Goal: Entertainment & Leisure: Browse casually

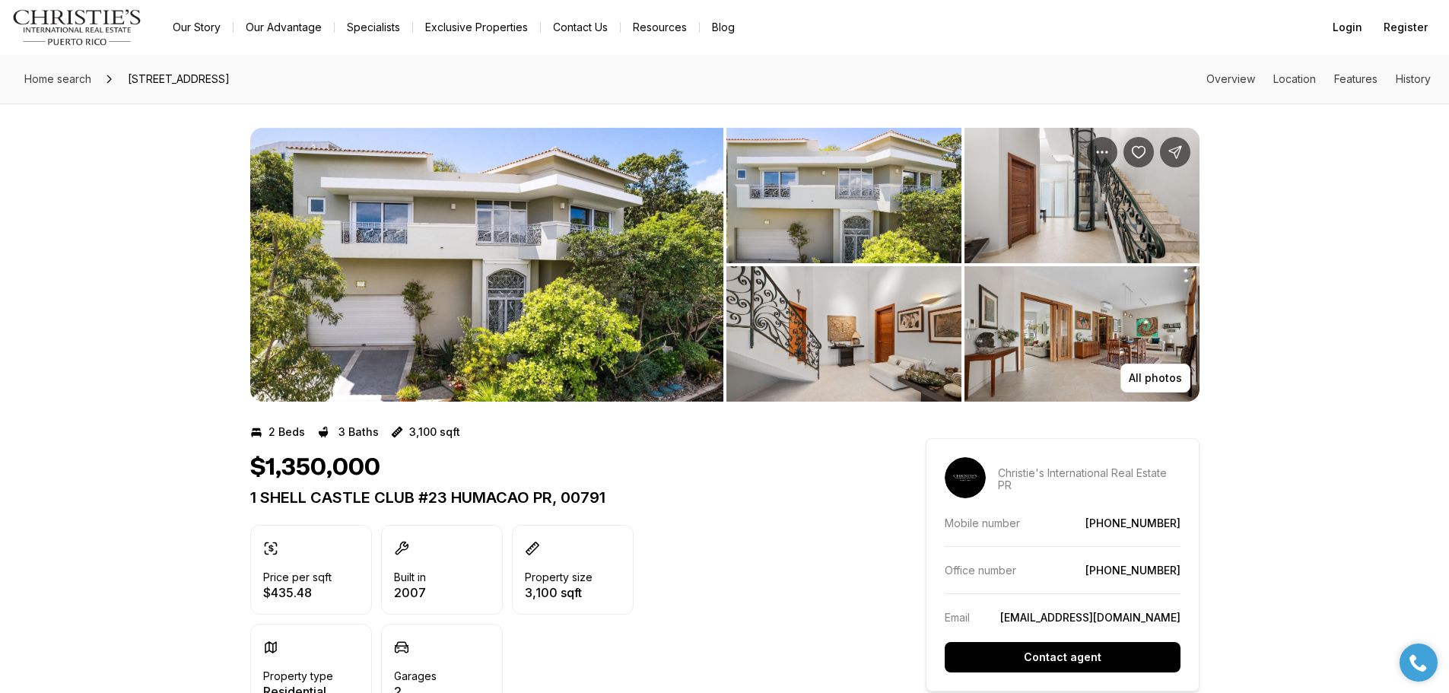
click at [463, 325] on img "View image gallery" at bounding box center [486, 265] width 473 height 274
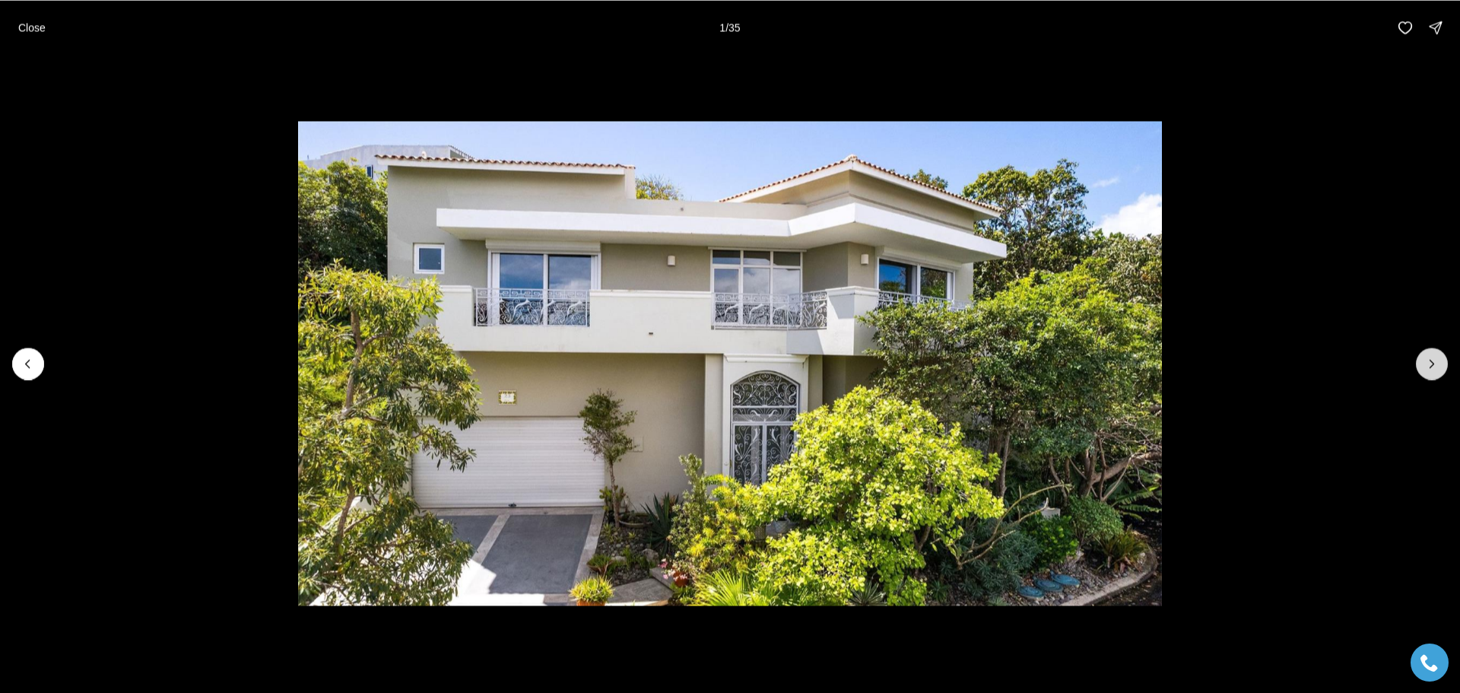
click at [1436, 368] on icon "Next slide" at bounding box center [1431, 363] width 15 height 15
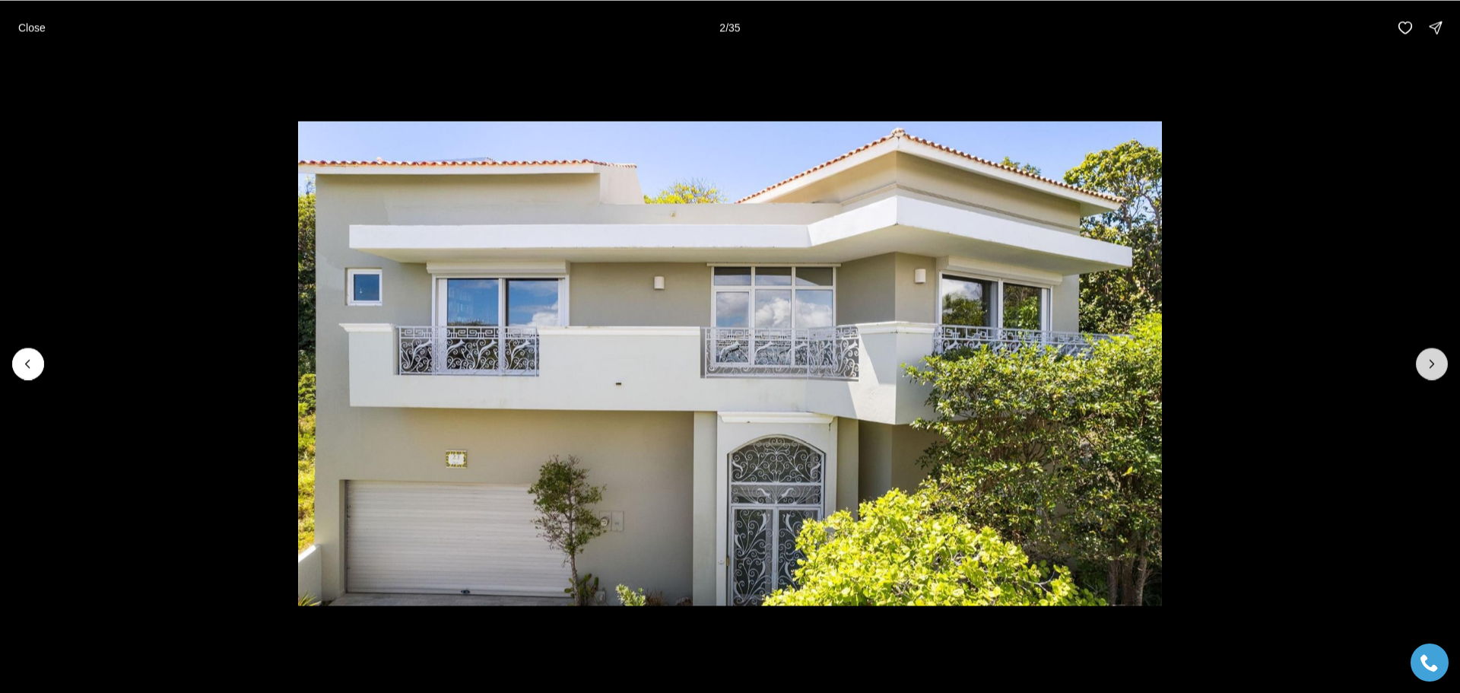
click at [1436, 368] on icon "Next slide" at bounding box center [1431, 363] width 15 height 15
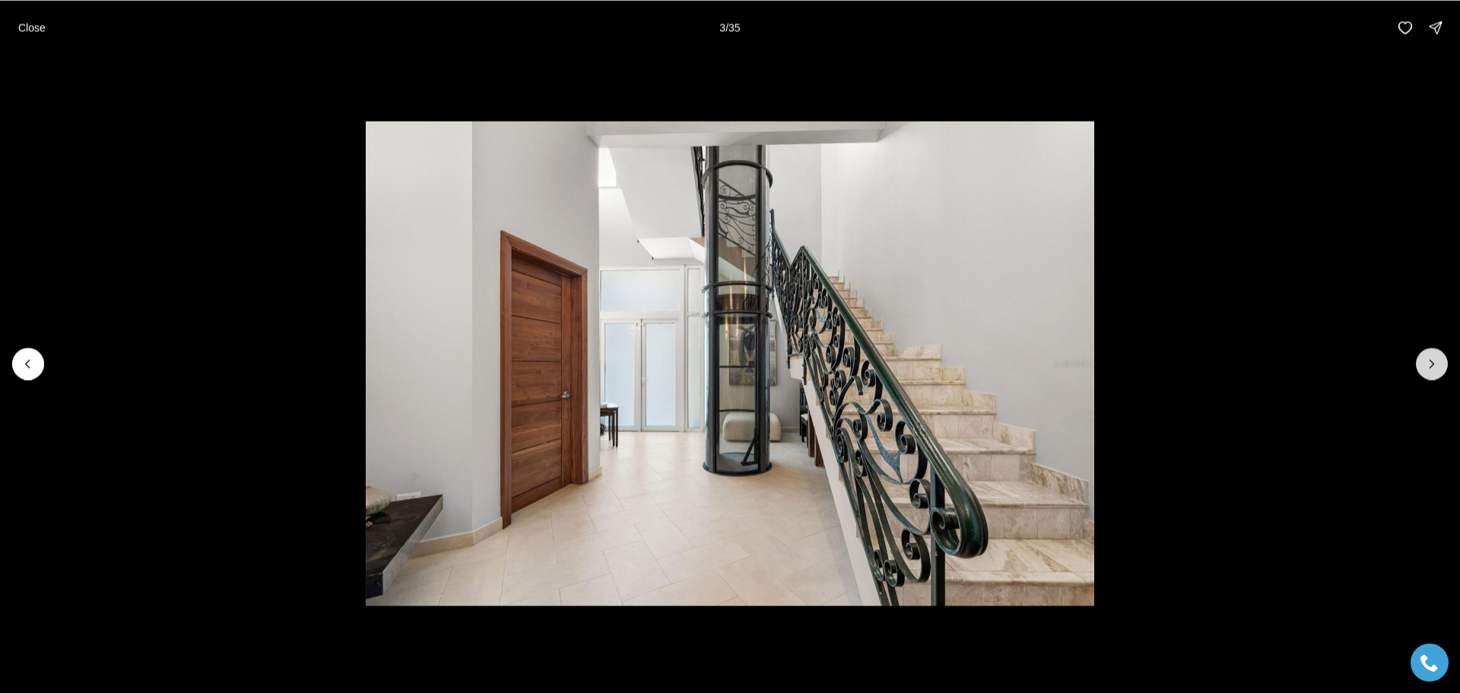
click at [1436, 368] on icon "Next slide" at bounding box center [1431, 363] width 15 height 15
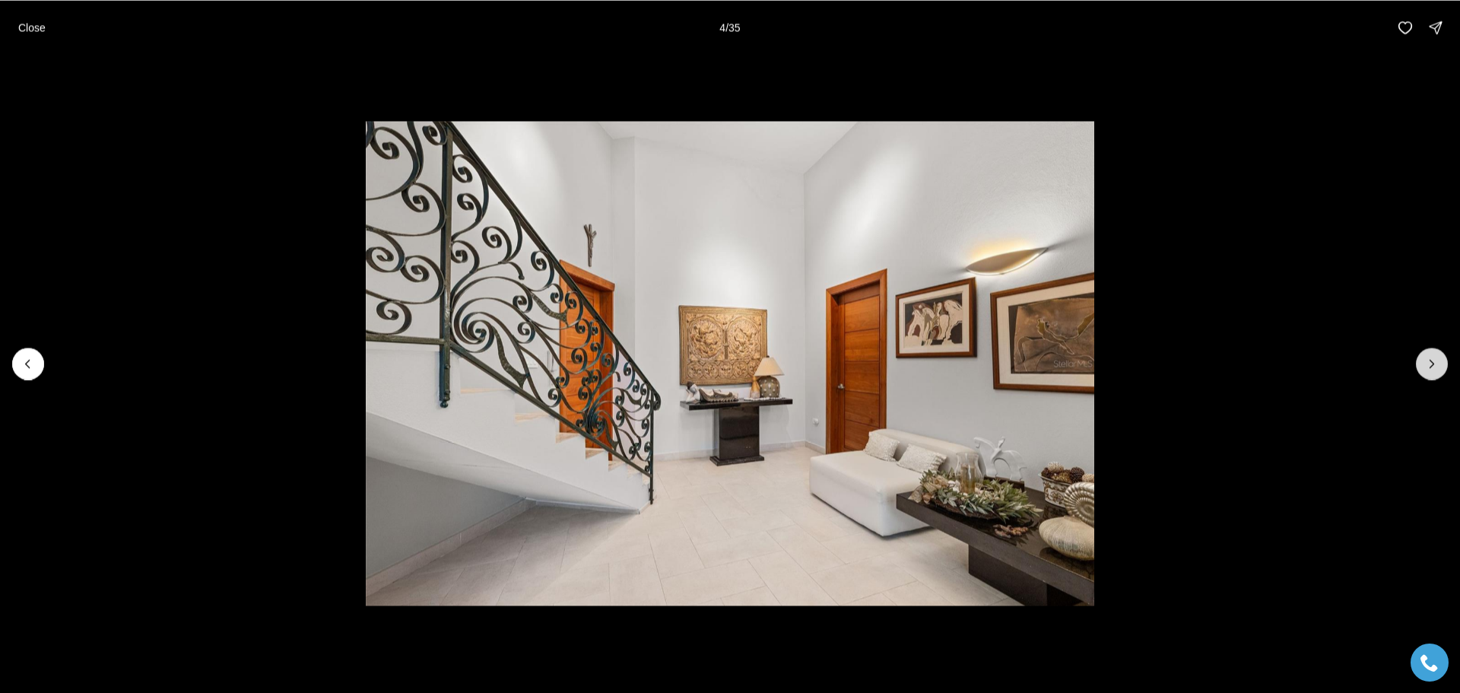
click at [1436, 368] on icon "Next slide" at bounding box center [1431, 363] width 15 height 15
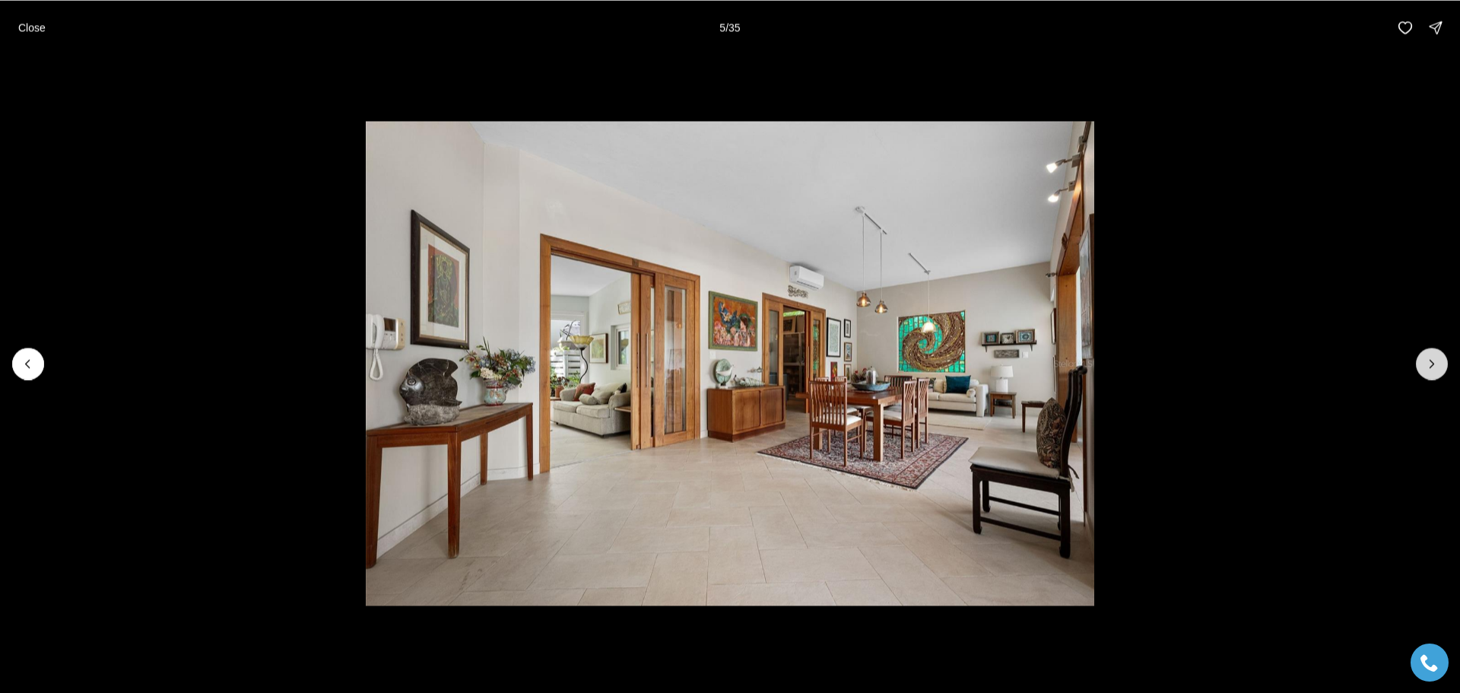
click at [1436, 368] on icon "Next slide" at bounding box center [1431, 363] width 15 height 15
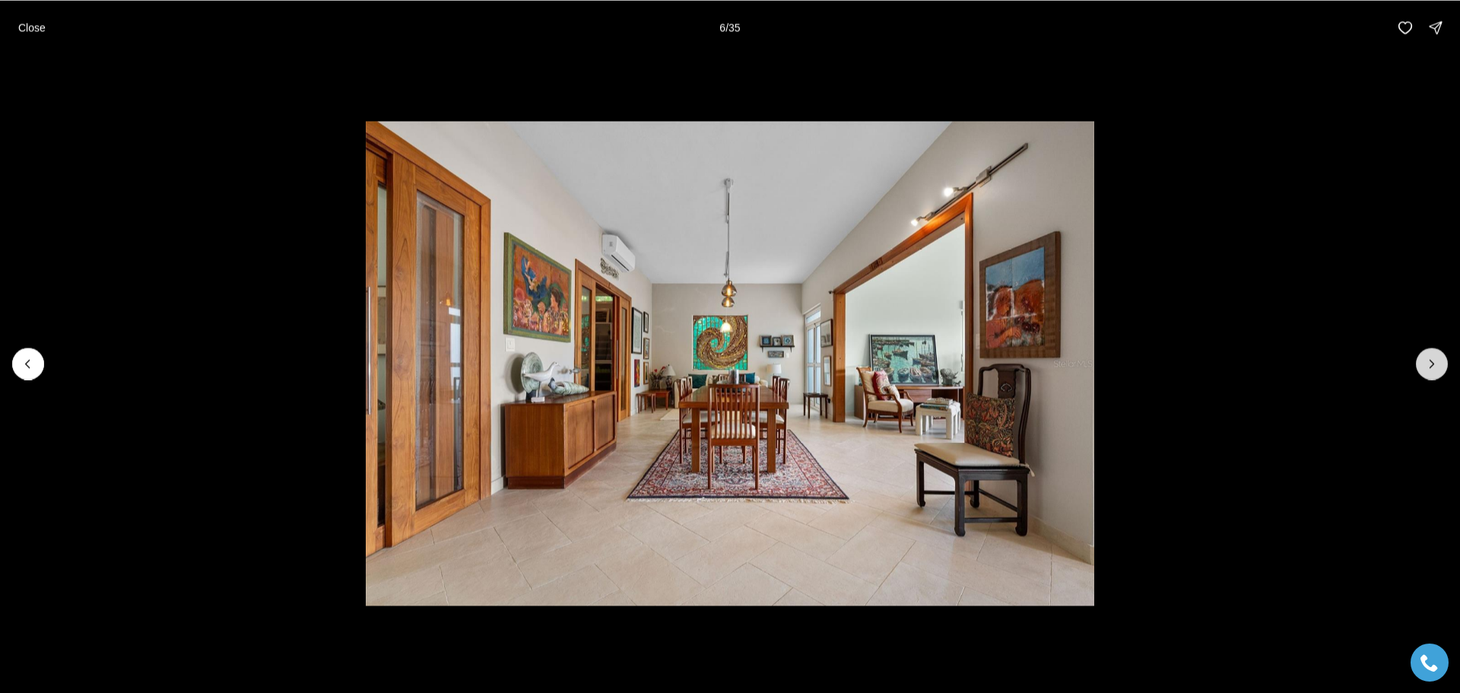
click at [1436, 368] on icon "Next slide" at bounding box center [1431, 363] width 15 height 15
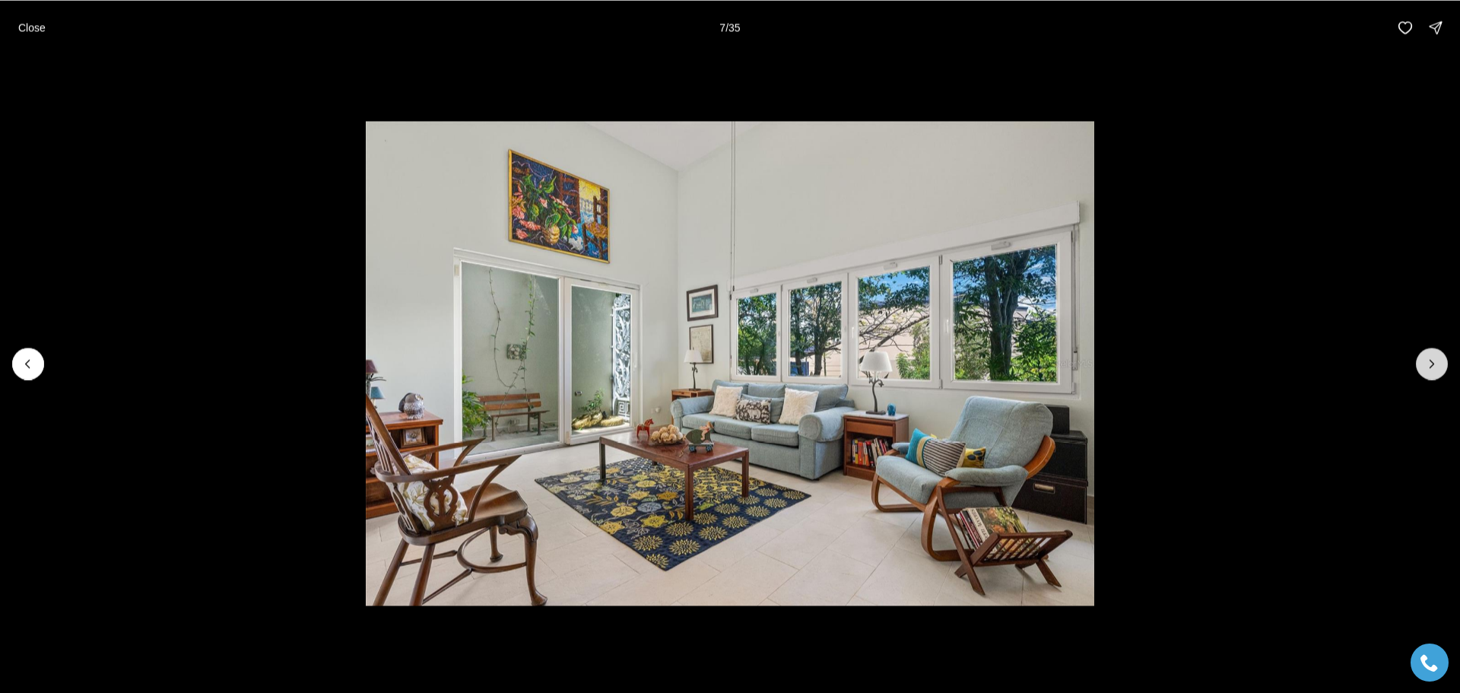
click at [1436, 368] on icon "Next slide" at bounding box center [1431, 363] width 15 height 15
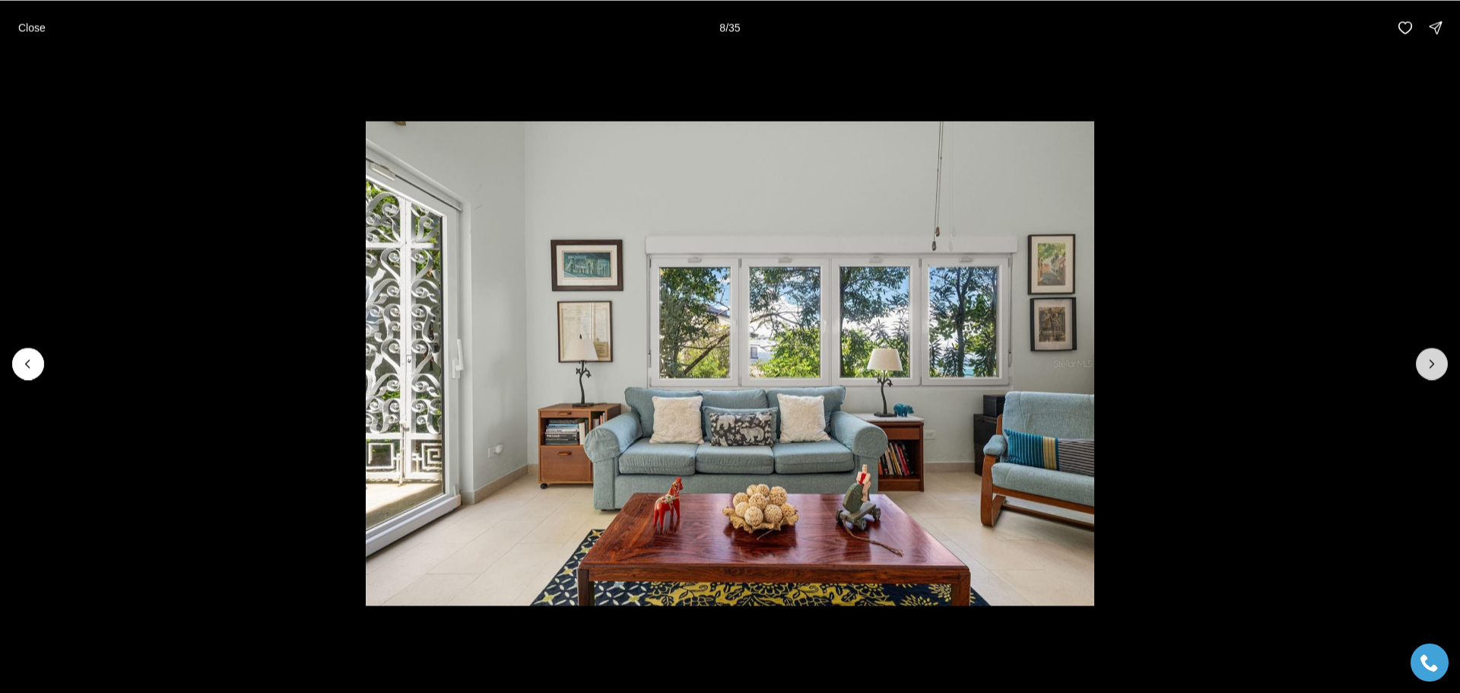
click at [1436, 368] on icon "Next slide" at bounding box center [1431, 363] width 15 height 15
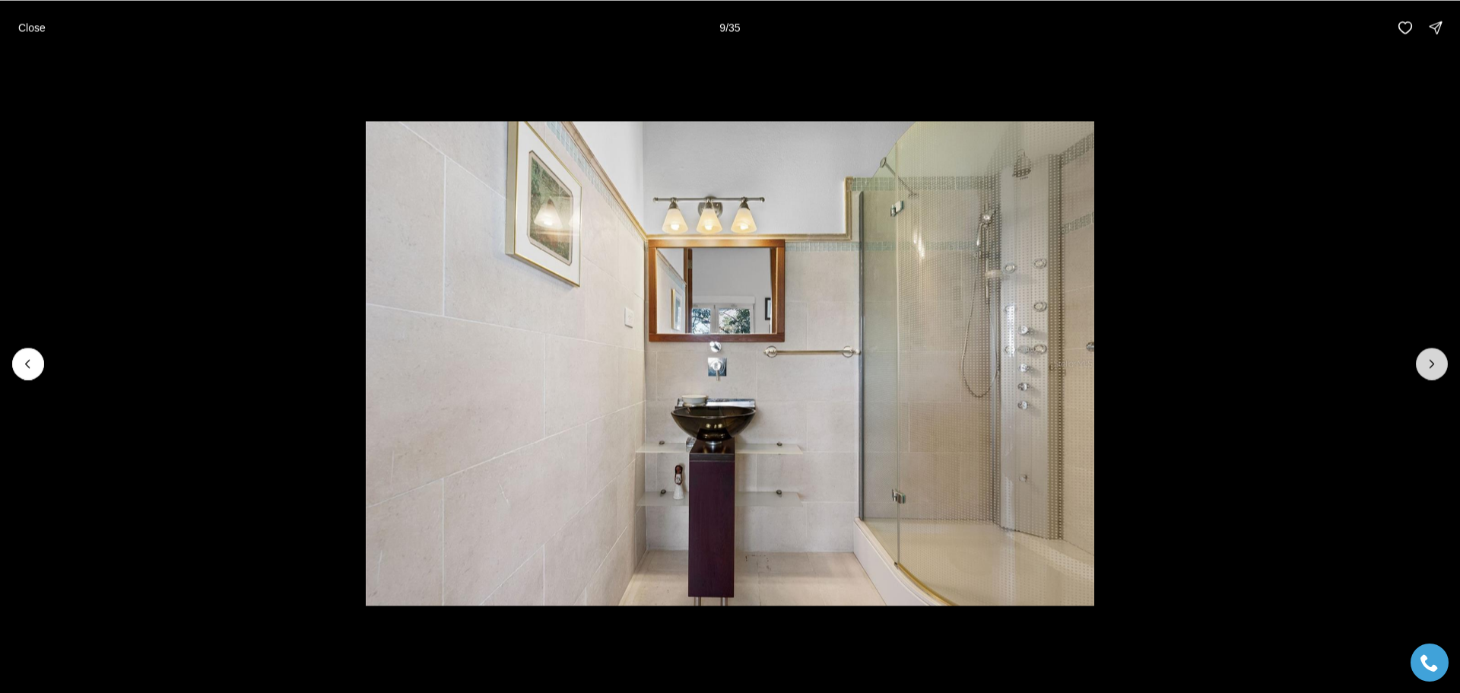
click at [1436, 368] on icon "Next slide" at bounding box center [1431, 363] width 15 height 15
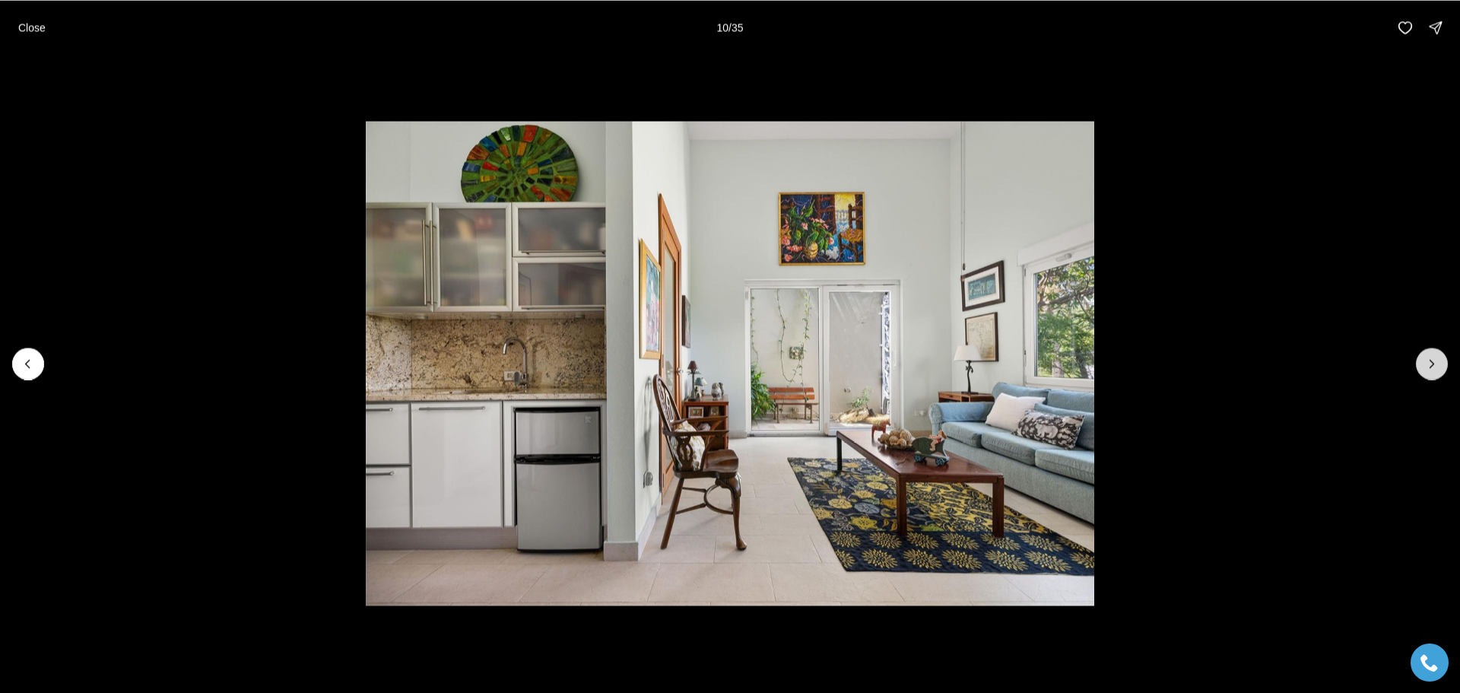
click at [1436, 368] on icon "Next slide" at bounding box center [1431, 363] width 15 height 15
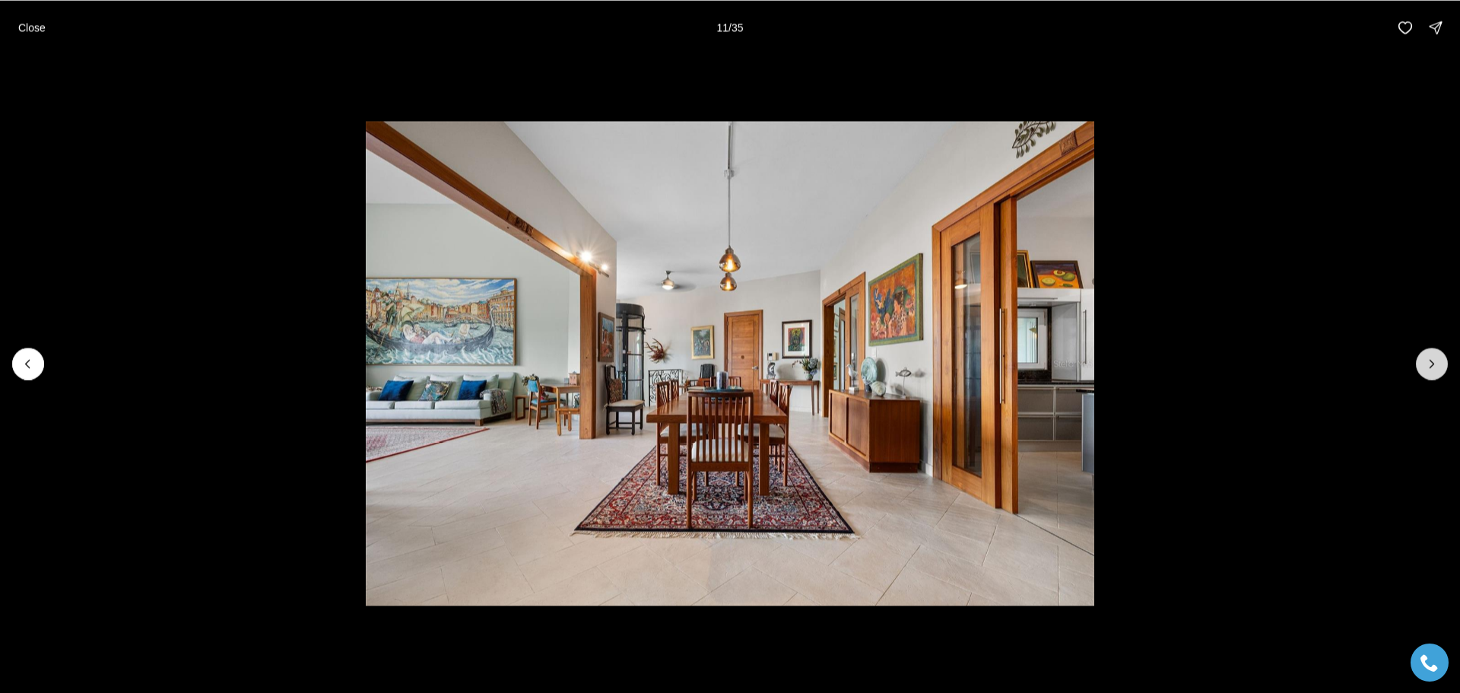
click at [1436, 368] on icon "Next slide" at bounding box center [1431, 363] width 15 height 15
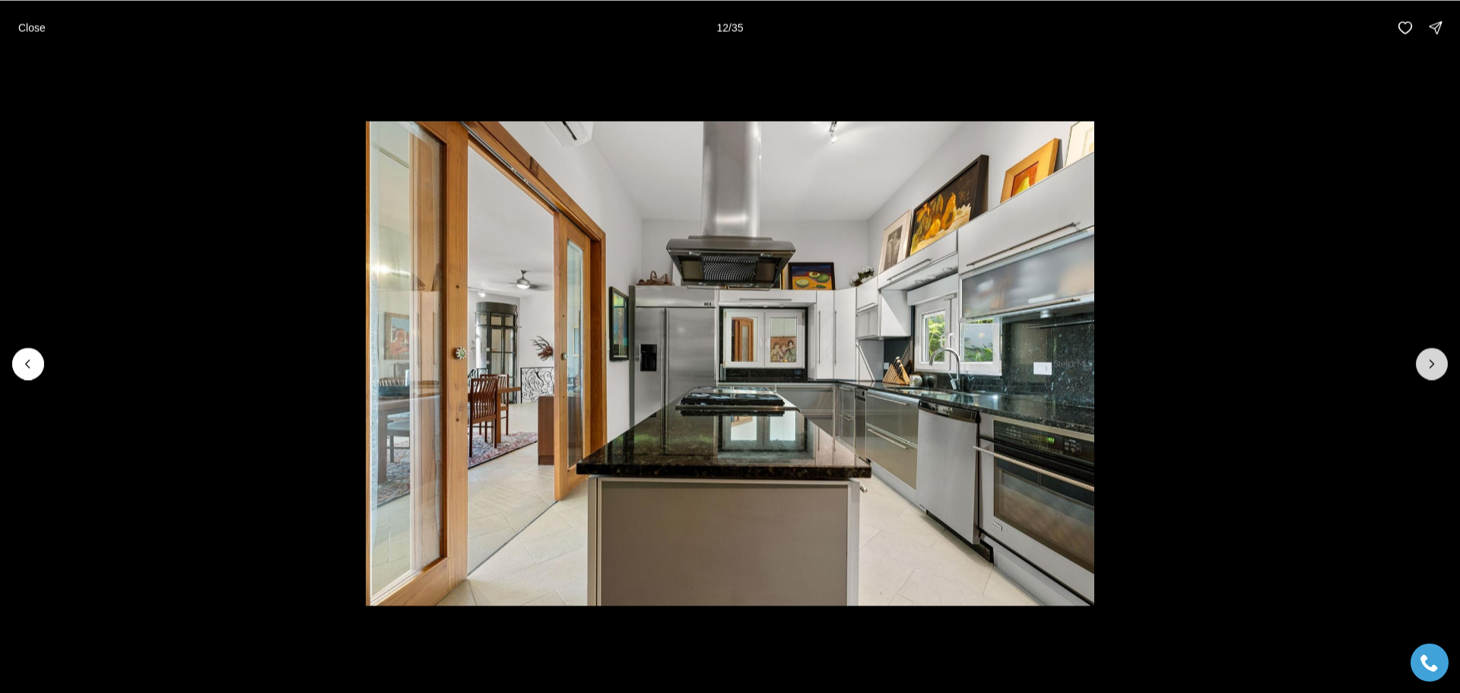
click at [1436, 368] on icon "Next slide" at bounding box center [1431, 363] width 15 height 15
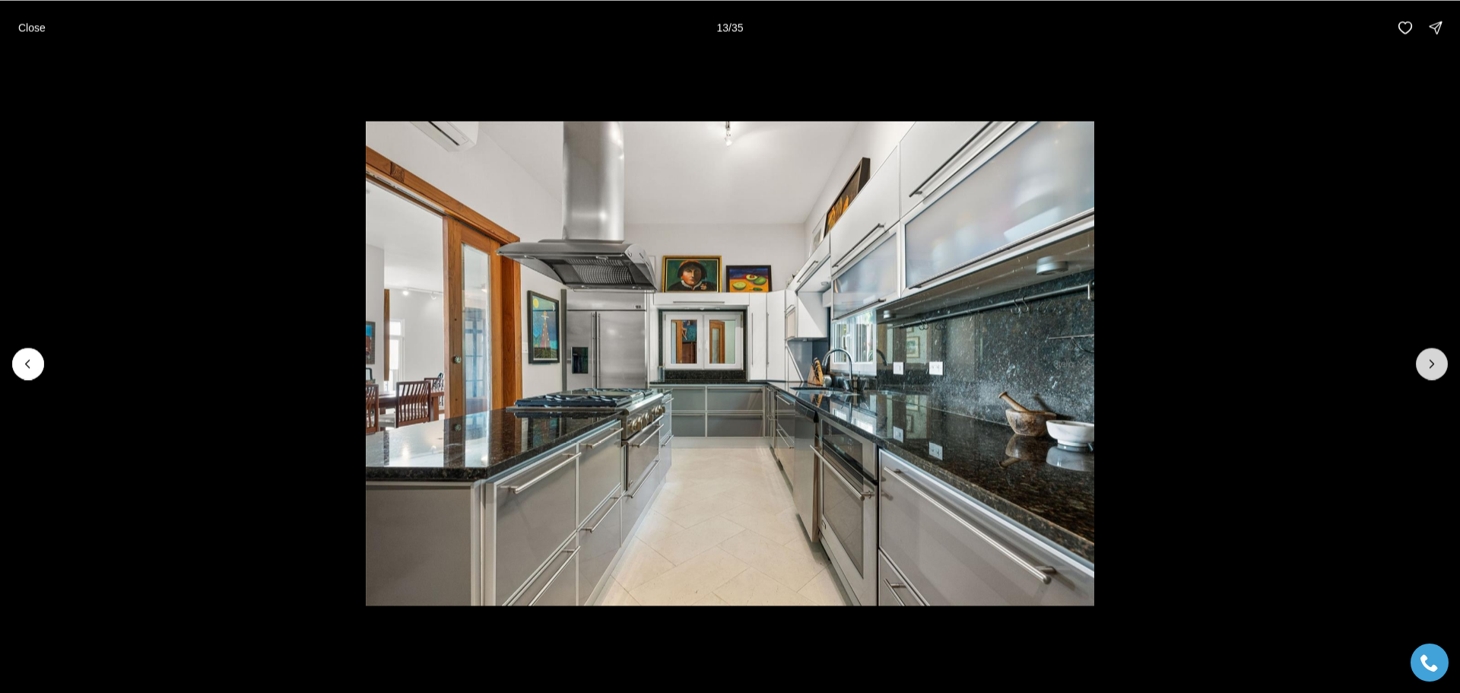
click at [1436, 368] on icon "Next slide" at bounding box center [1431, 363] width 15 height 15
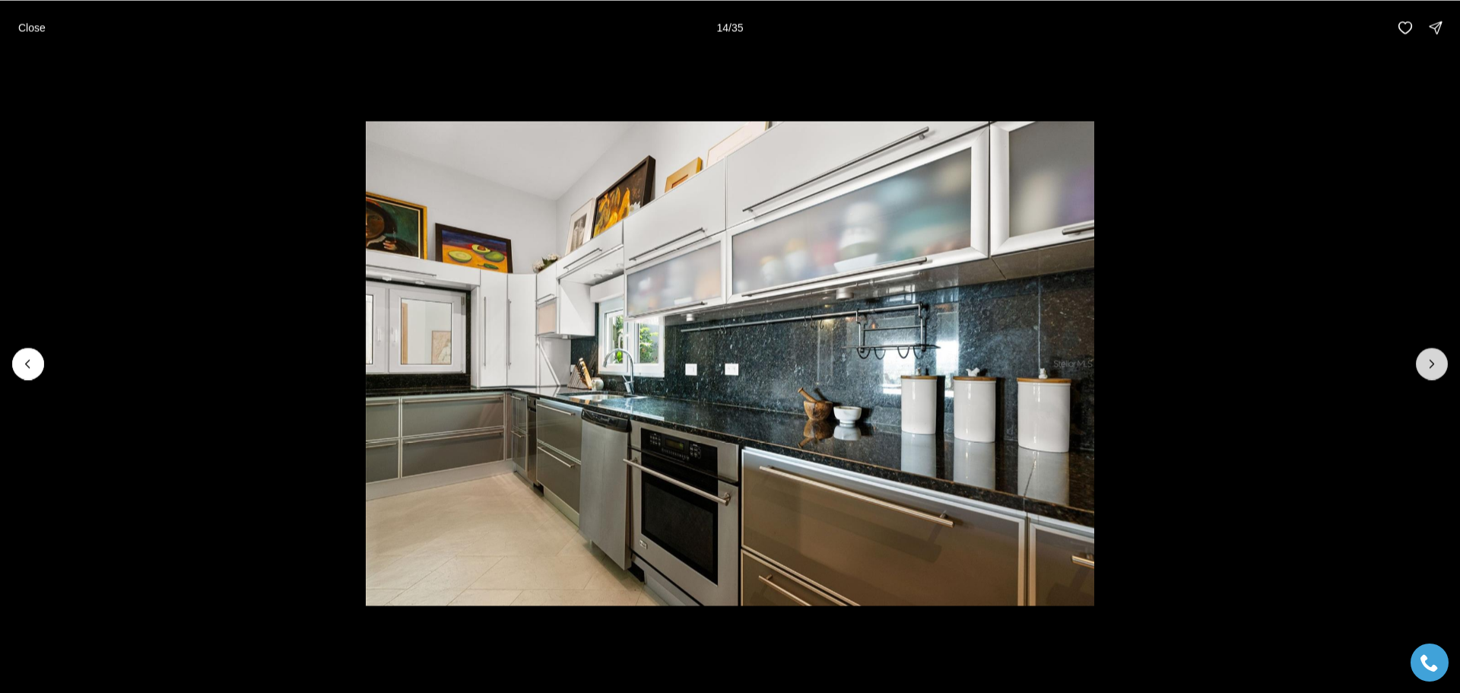
click at [1436, 368] on icon "Next slide" at bounding box center [1431, 363] width 15 height 15
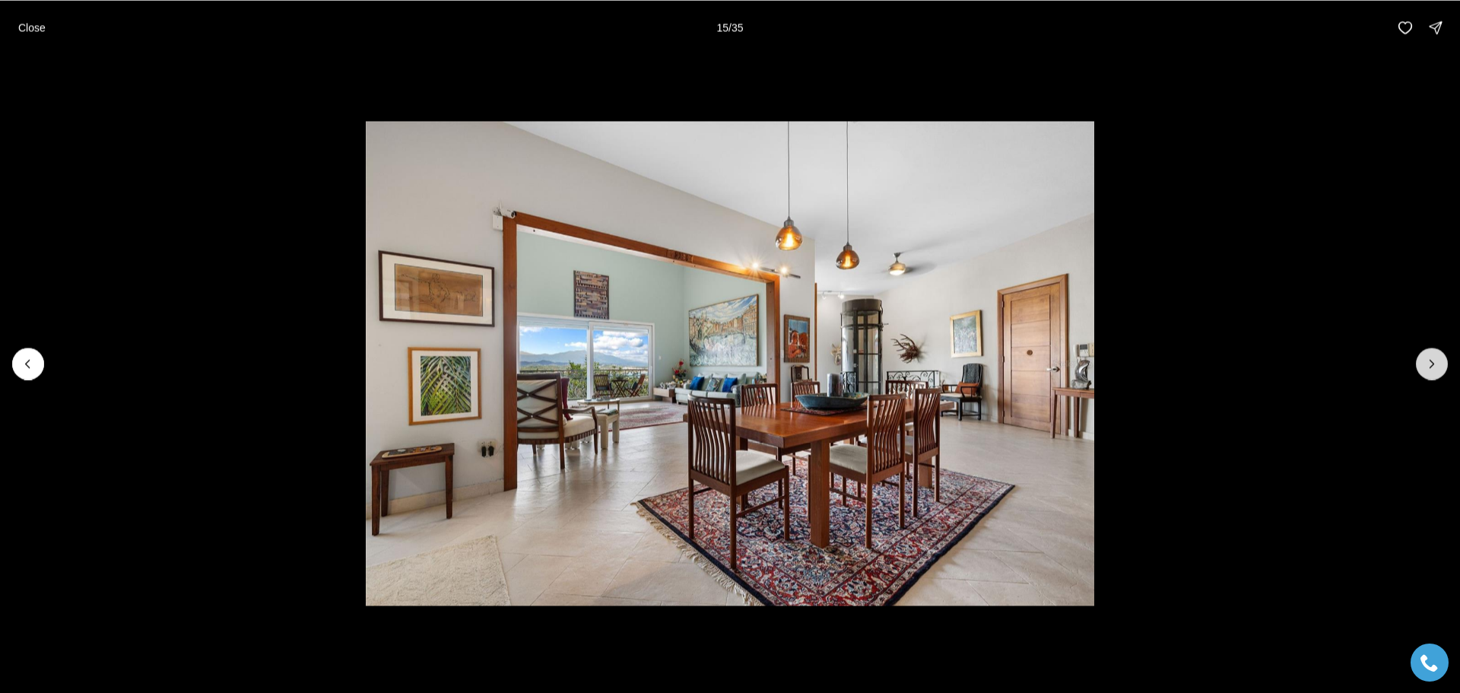
click at [1436, 368] on icon "Next slide" at bounding box center [1431, 363] width 15 height 15
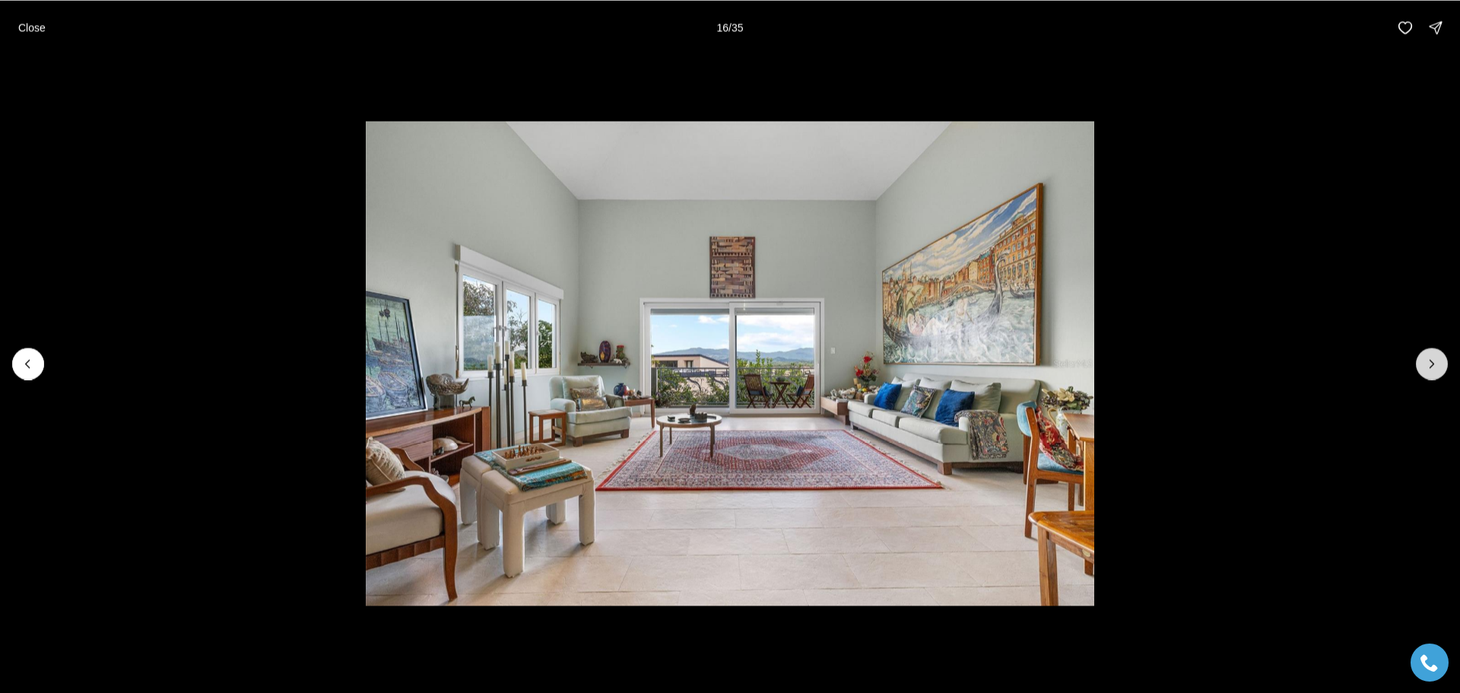
click at [1436, 368] on icon "Next slide" at bounding box center [1431, 363] width 15 height 15
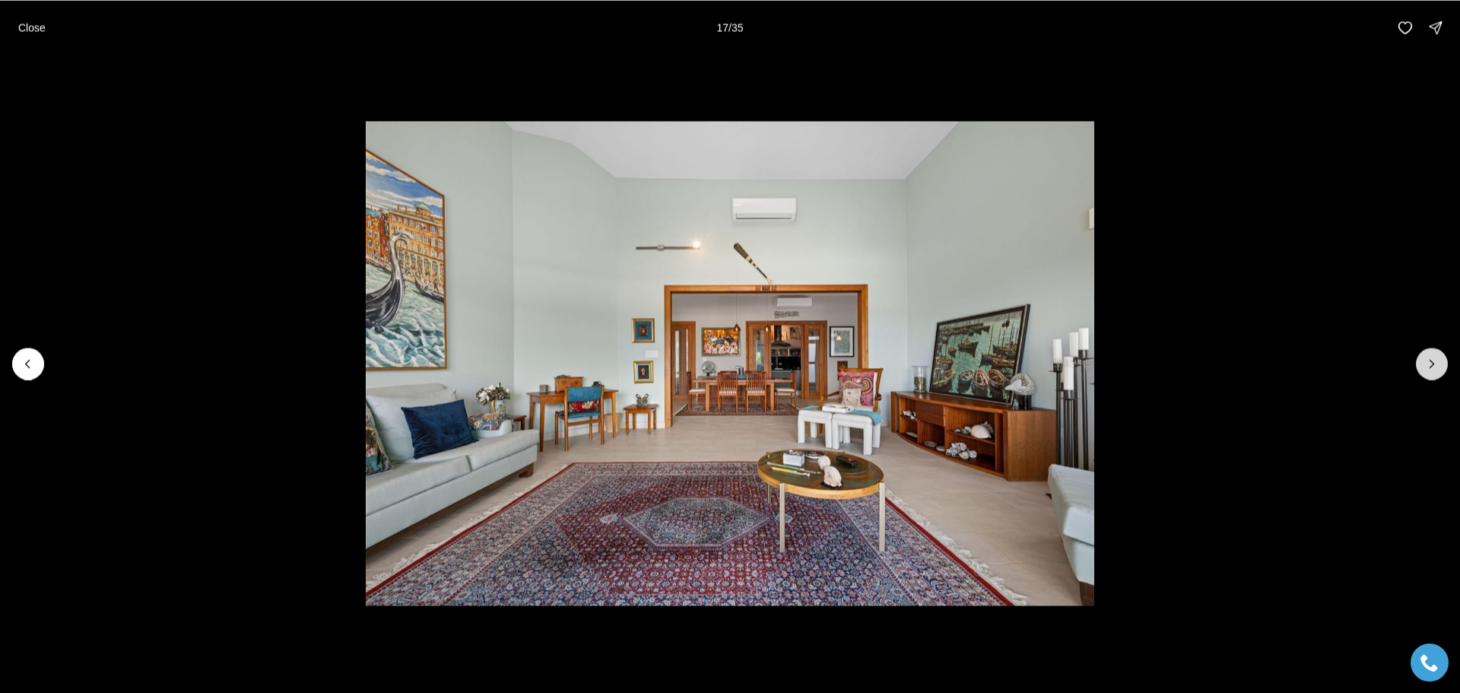
click at [1436, 368] on icon "Next slide" at bounding box center [1431, 363] width 15 height 15
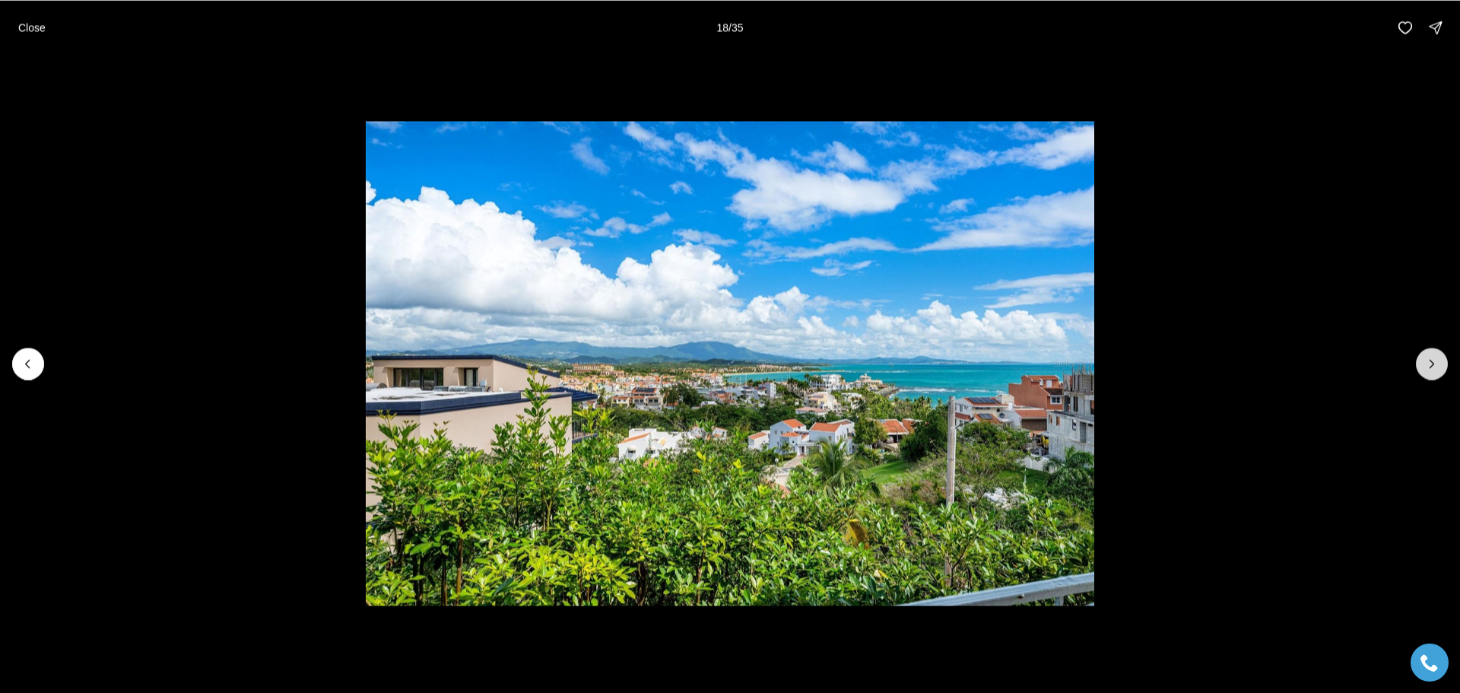
click at [1425, 373] on button "Next slide" at bounding box center [1432, 364] width 32 height 32
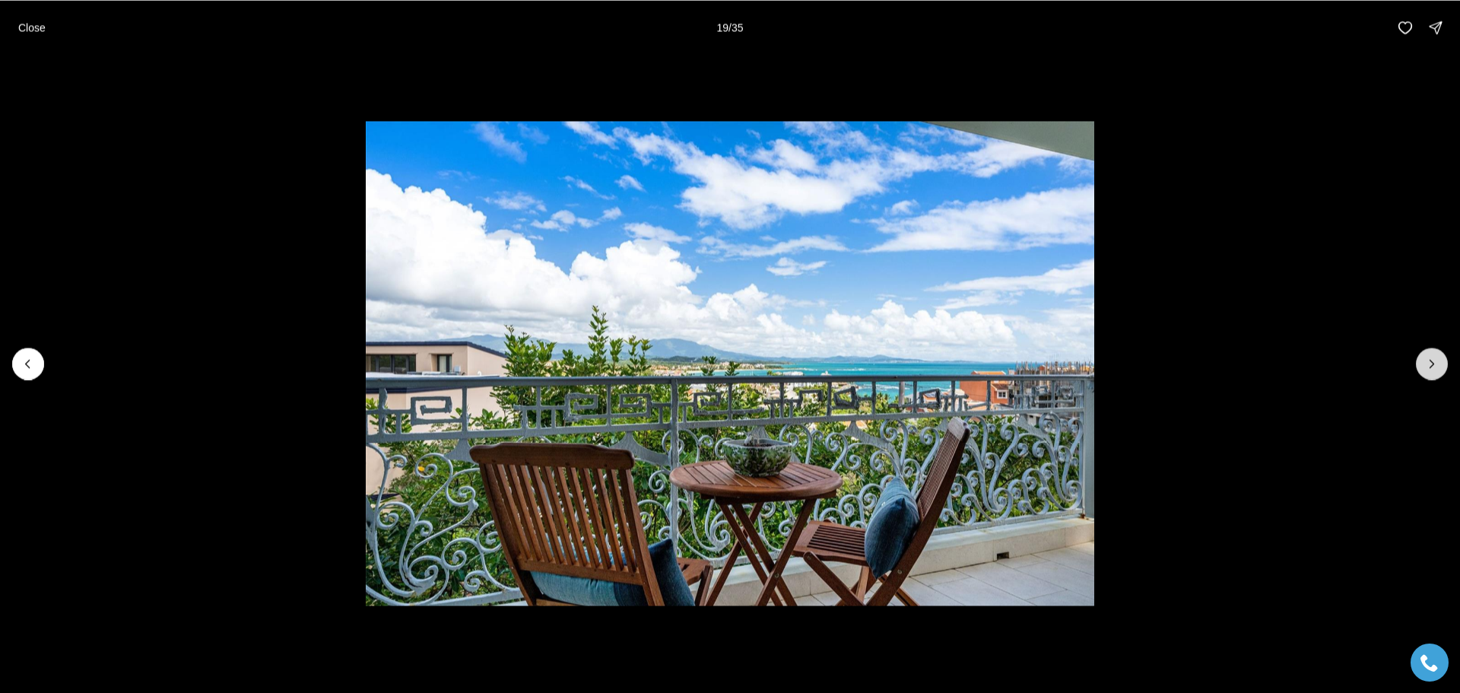
click at [1427, 376] on button "Next slide" at bounding box center [1432, 364] width 32 height 32
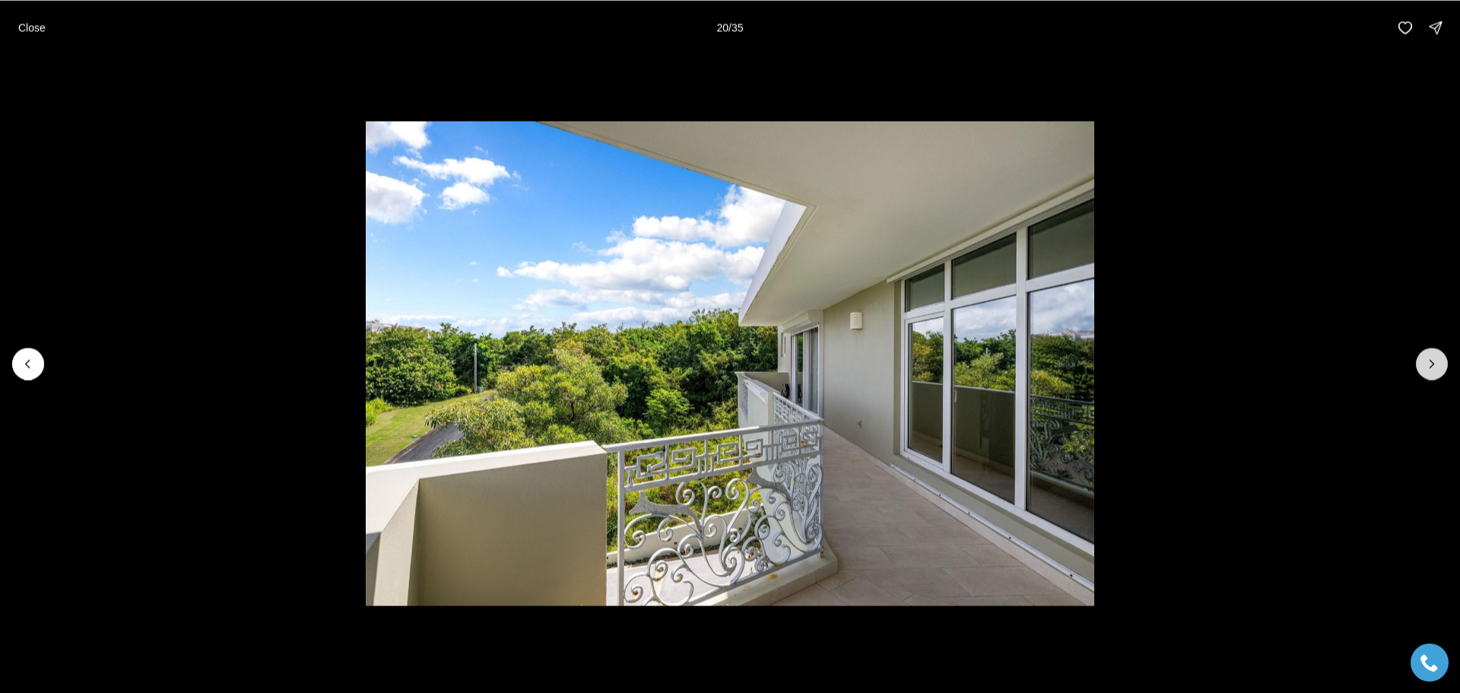
click at [1427, 376] on button "Next slide" at bounding box center [1432, 364] width 32 height 32
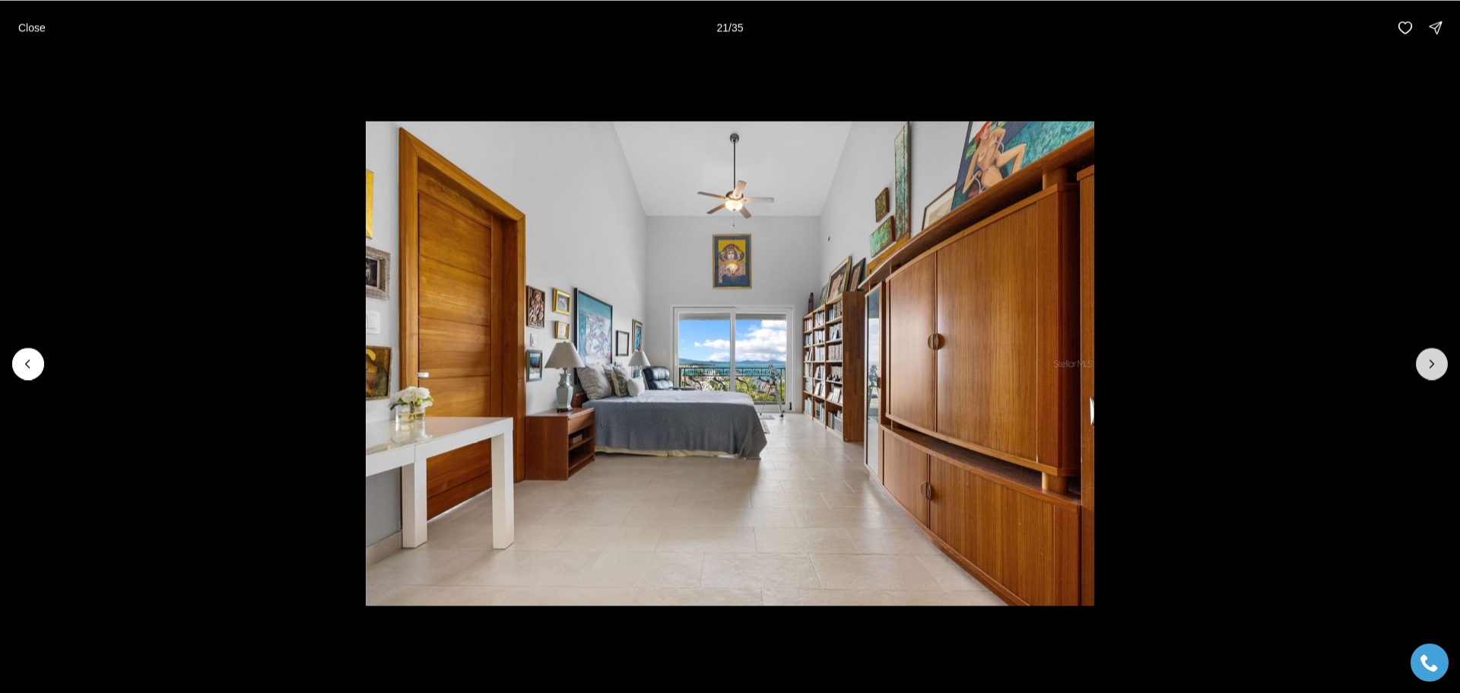
click at [1427, 376] on button "Next slide" at bounding box center [1432, 364] width 32 height 32
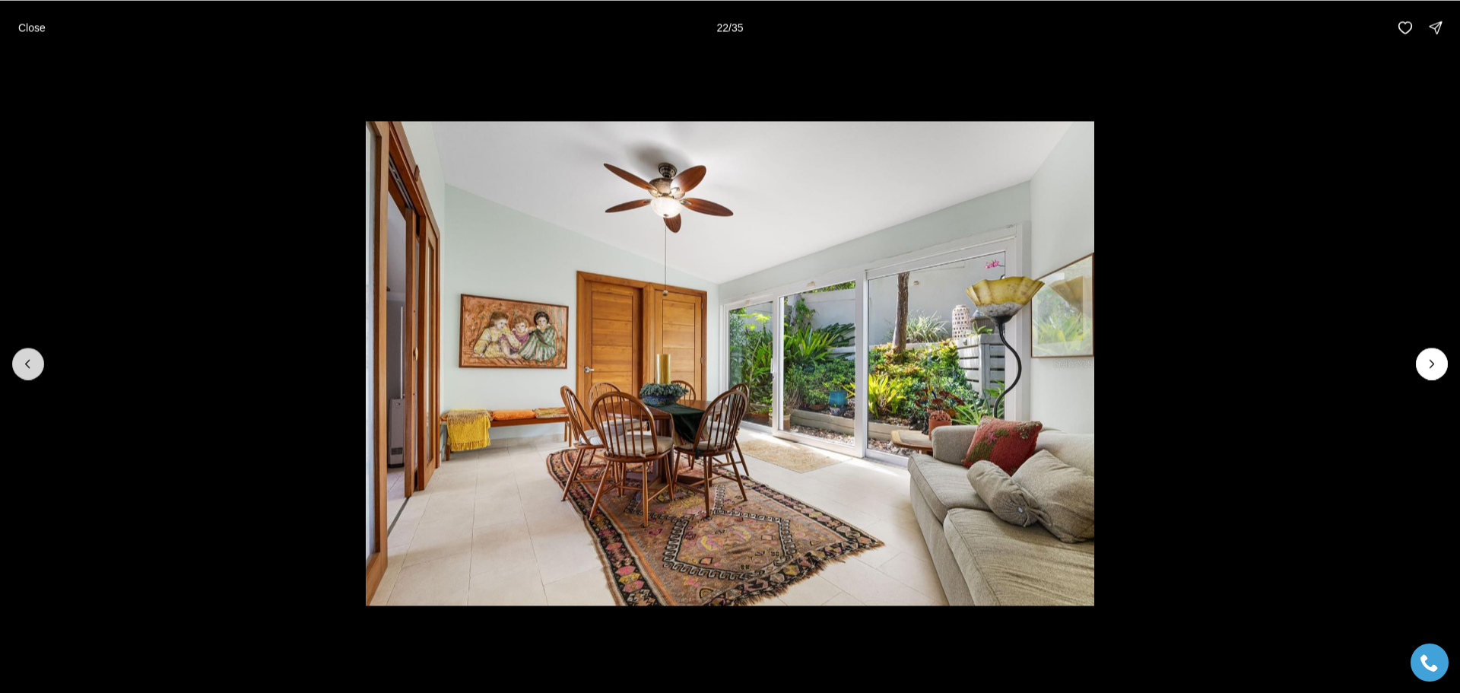
click at [33, 368] on icon "Previous slide" at bounding box center [28, 363] width 15 height 15
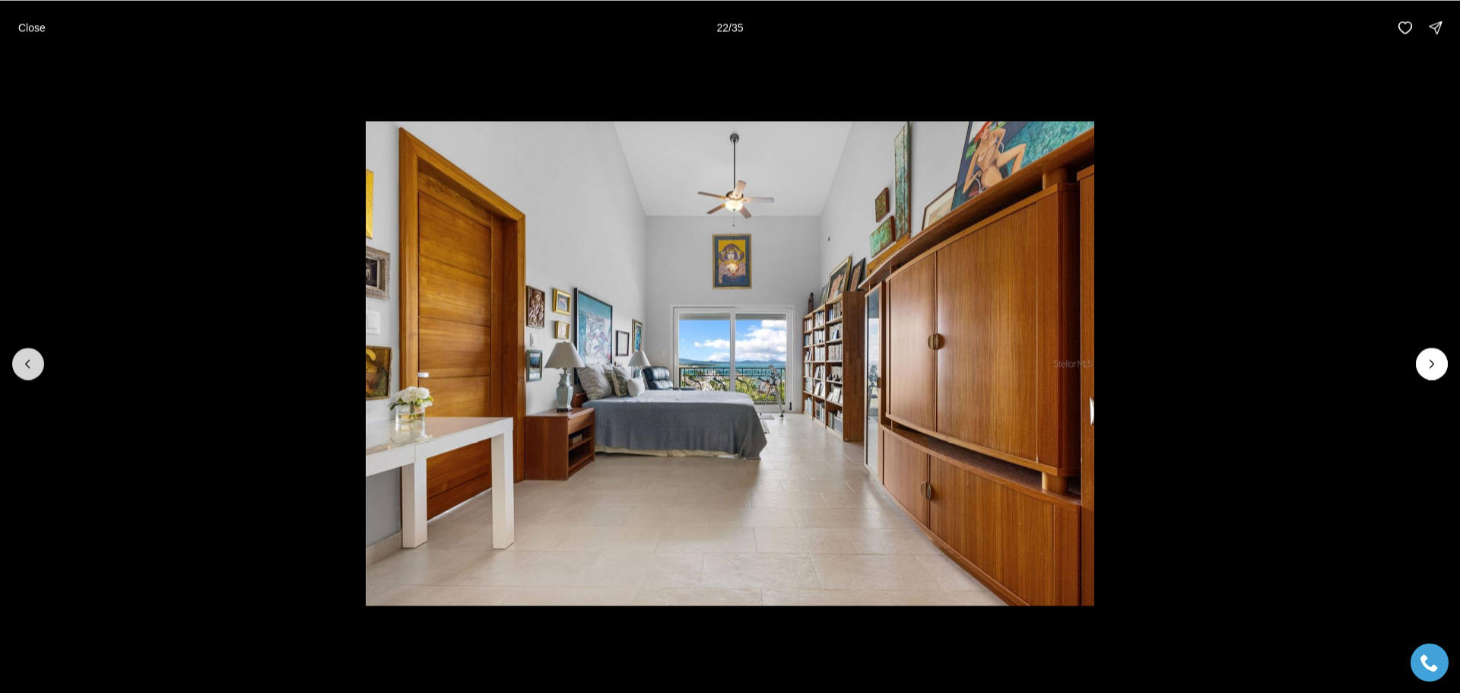
click at [33, 367] on icon "Previous slide" at bounding box center [28, 363] width 15 height 15
